Goal: Task Accomplishment & Management: Use online tool/utility

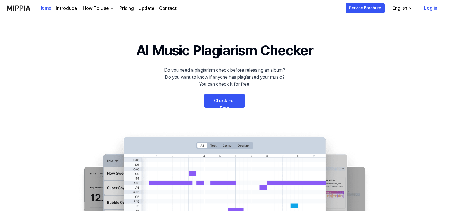
click at [229, 99] on link "Check For Free" at bounding box center [224, 100] width 41 height 14
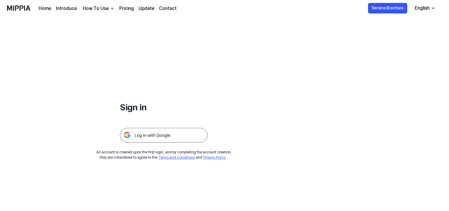
click at [165, 136] on img at bounding box center [164, 135] width 88 height 15
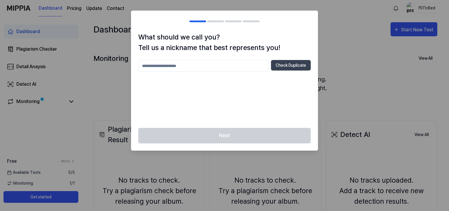
click at [377, 47] on div at bounding box center [224, 105] width 449 height 211
click at [331, 26] on div at bounding box center [224, 105] width 449 height 211
click at [408, 32] on div at bounding box center [224, 105] width 449 height 211
click at [219, 67] on input "text" at bounding box center [203, 66] width 130 height 12
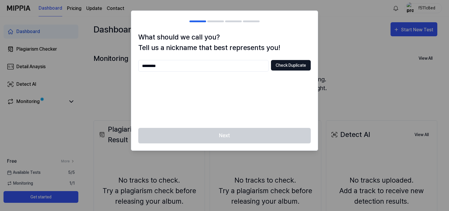
type input "*********"
click at [283, 66] on button "Check Duplicate" at bounding box center [291, 65] width 40 height 11
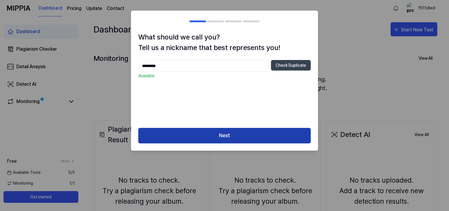
click at [239, 134] on button "Next" at bounding box center [224, 135] width 172 height 15
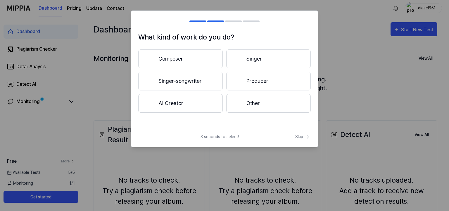
click at [260, 108] on button "Other" at bounding box center [268, 103] width 84 height 19
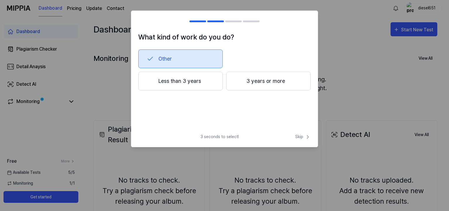
click at [201, 63] on button "Other" at bounding box center [180, 58] width 84 height 19
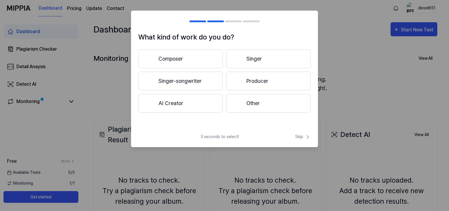
click at [246, 104] on button "Other" at bounding box center [268, 103] width 84 height 19
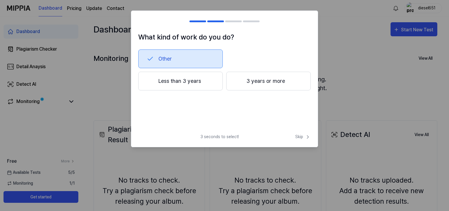
click at [214, 63] on button "Other" at bounding box center [180, 58] width 84 height 19
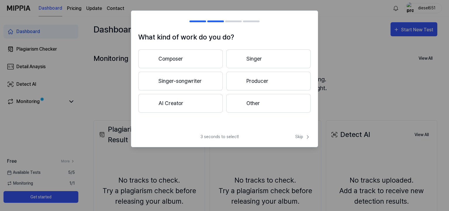
click at [250, 105] on button "Other" at bounding box center [268, 103] width 84 height 19
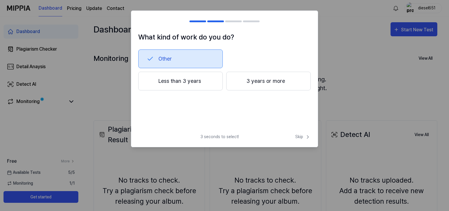
click at [216, 86] on button "Less than 3 years" at bounding box center [180, 81] width 84 height 19
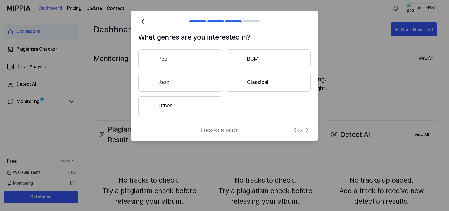
click at [213, 64] on button "Pop" at bounding box center [180, 58] width 84 height 19
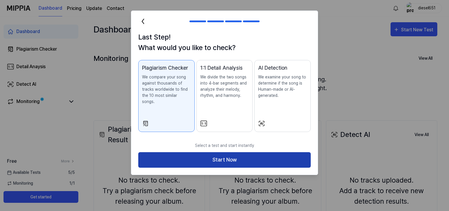
click at [223, 155] on button "Start Now" at bounding box center [224, 159] width 172 height 15
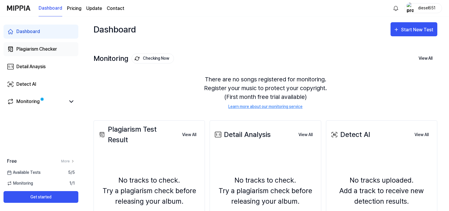
click at [55, 52] on div "Plagiarism Checker" at bounding box center [36, 49] width 41 height 7
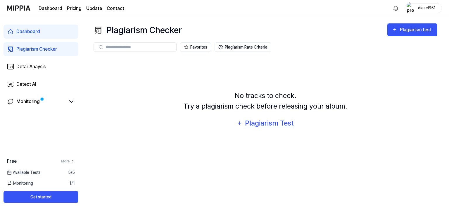
click at [271, 124] on div "Plagiarism Test" at bounding box center [269, 122] width 50 height 11
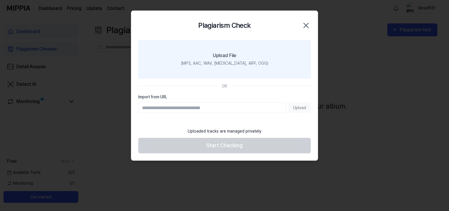
click at [235, 57] on div "Upload File" at bounding box center [224, 55] width 23 height 7
click at [0, 0] on input "Upload File (MP3, AAC, WAV, [MEDICAL_DATA], AIFF, OGG)" at bounding box center [0, 0] width 0 height 0
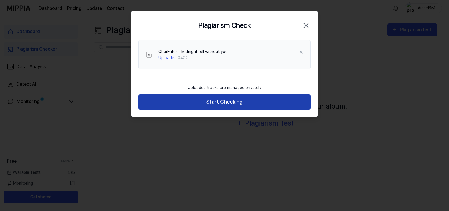
click at [241, 101] on button "Start Checking" at bounding box center [224, 101] width 172 height 15
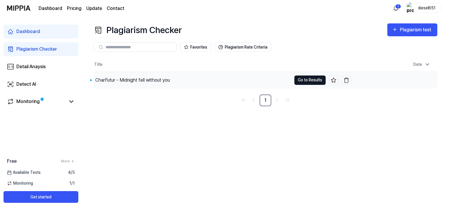
click at [306, 82] on button "Go to Results" at bounding box center [309, 79] width 31 height 9
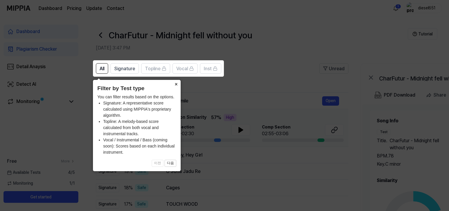
click at [176, 84] on button "×" at bounding box center [175, 84] width 9 height 8
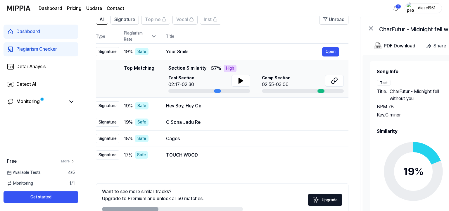
scroll to position [51, 0]
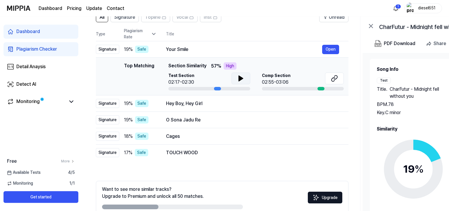
click at [239, 80] on icon at bounding box center [241, 78] width 4 height 5
click at [243, 77] on icon at bounding box center [240, 78] width 7 height 7
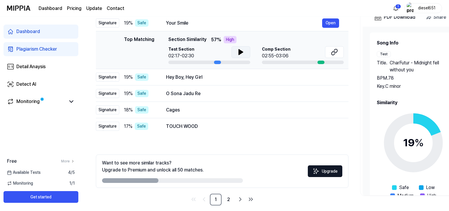
scroll to position [80, 0]
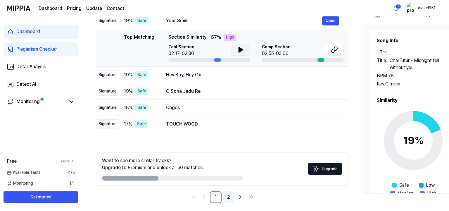
click at [229, 196] on link "2" at bounding box center [229, 197] width 12 height 12
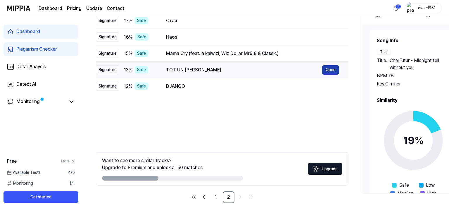
click at [330, 71] on button "Open" at bounding box center [330, 69] width 17 height 9
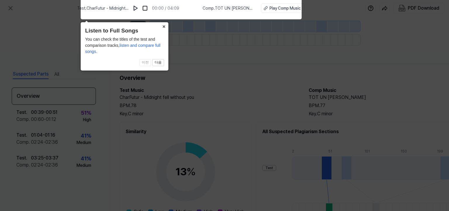
click at [162, 26] on button "×" at bounding box center [163, 26] width 9 height 8
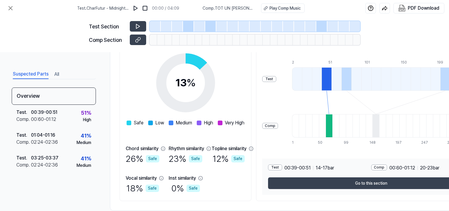
scroll to position [100, 0]
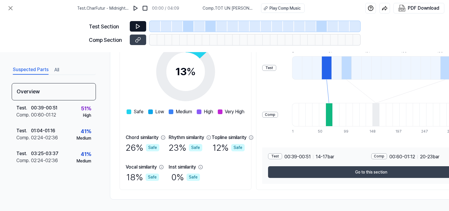
click at [142, 27] on button at bounding box center [138, 26] width 16 height 11
click at [136, 27] on icon at bounding box center [138, 26] width 4 height 4
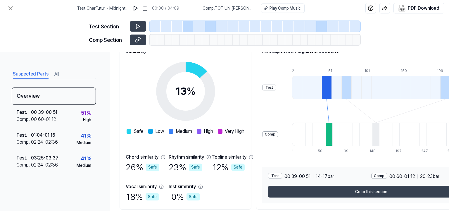
scroll to position [85, 0]
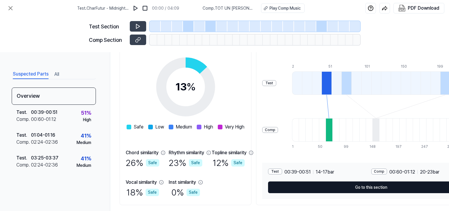
click at [363, 188] on button "Go to this section" at bounding box center [371, 187] width 206 height 12
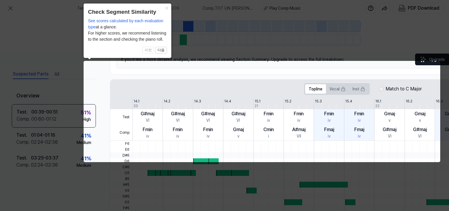
scroll to position [0, 23]
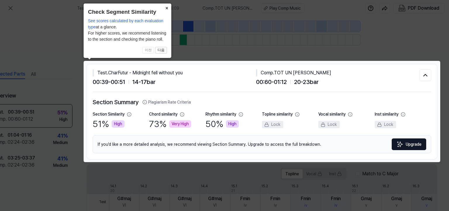
click at [165, 7] on button "×" at bounding box center [166, 8] width 9 height 8
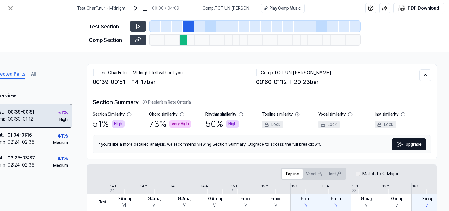
click at [51, 113] on div "Test . 00:39 - 00:51 Comp . 00:60 - 01:12 51 % High" at bounding box center [30, 115] width 84 height 23
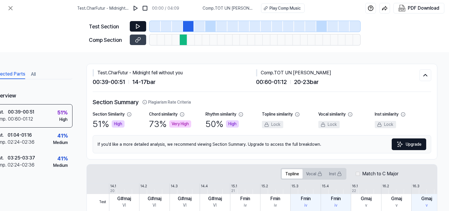
click at [139, 26] on icon at bounding box center [138, 26] width 4 height 4
click at [139, 27] on icon at bounding box center [138, 26] width 1 height 4
click at [137, 28] on icon at bounding box center [138, 26] width 4 height 4
click at [289, 9] on div "Play Comp Music" at bounding box center [284, 8] width 31 height 6
click at [137, 42] on icon at bounding box center [137, 40] width 3 height 3
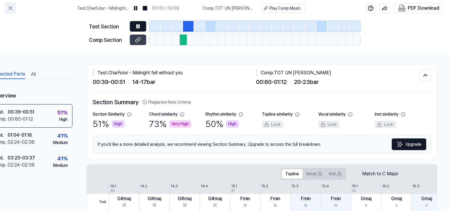
click at [8, 5] on icon at bounding box center [10, 8] width 7 height 7
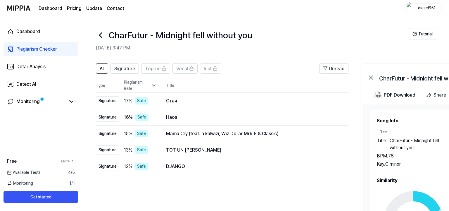
scroll to position [80, 0]
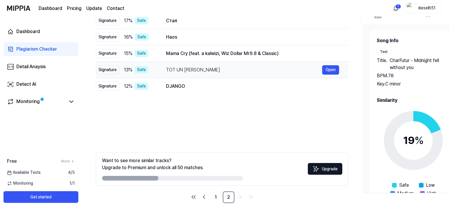
click at [176, 70] on div "TOT UN [PERSON_NAME]" at bounding box center [244, 69] width 156 height 7
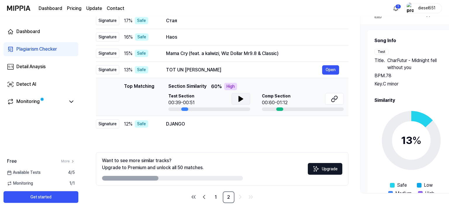
click at [237, 97] on button at bounding box center [240, 99] width 19 height 12
click at [241, 99] on icon at bounding box center [241, 98] width 1 height 5
click at [337, 100] on icon at bounding box center [334, 98] width 7 height 7
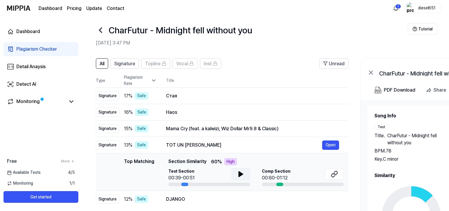
scroll to position [4, 0]
click at [102, 30] on icon at bounding box center [100, 30] width 9 height 9
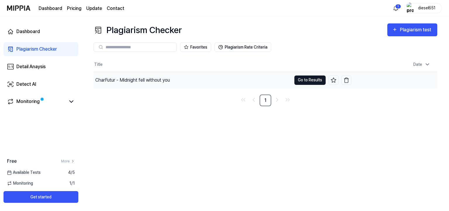
click at [305, 80] on button "Go to Results" at bounding box center [309, 79] width 31 height 9
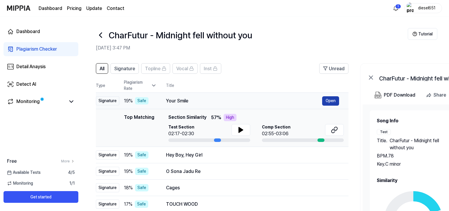
click at [331, 103] on button "Open" at bounding box center [330, 100] width 17 height 9
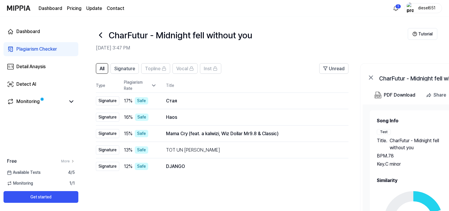
scroll to position [4, 0]
